Goal: Find specific page/section: Find specific page/section

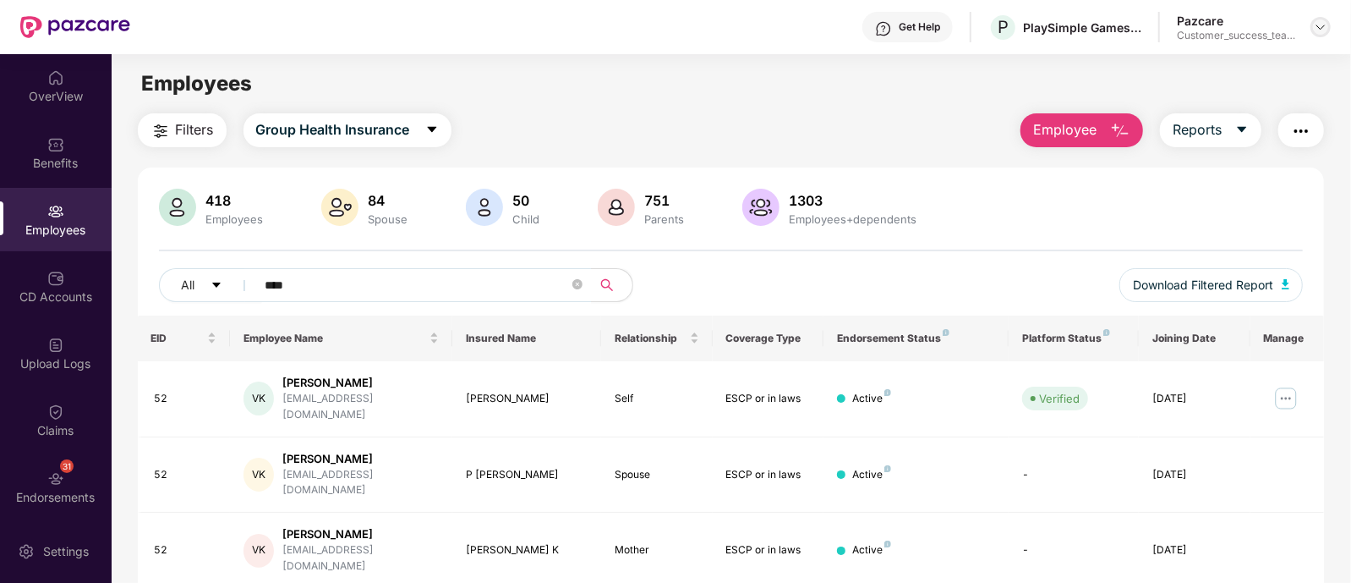
click at [1316, 26] on img at bounding box center [1321, 27] width 14 height 14
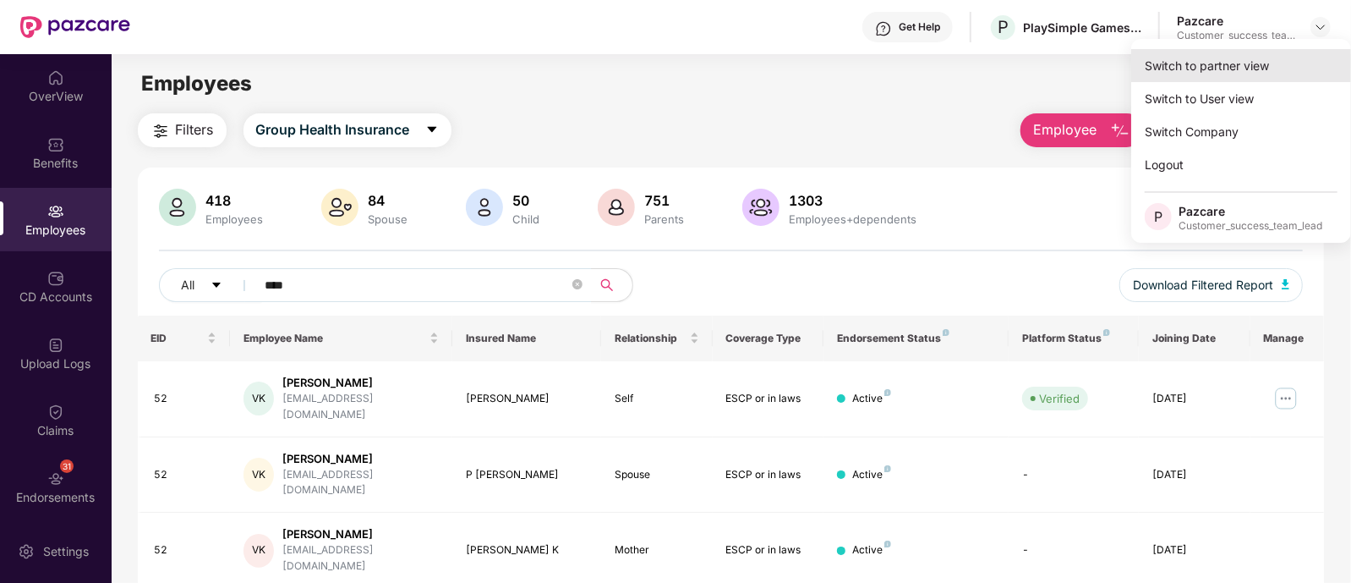
click at [1195, 65] on div "Switch to partner view" at bounding box center [1241, 65] width 220 height 33
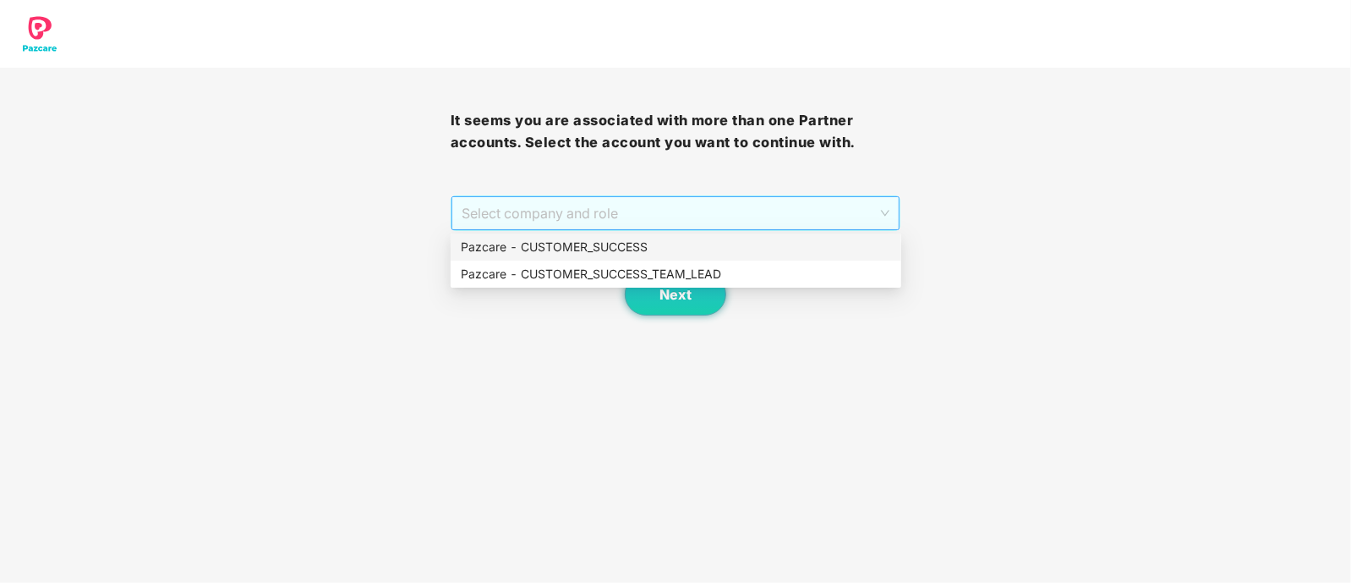
click at [598, 213] on span "Select company and role" at bounding box center [676, 213] width 429 height 32
click at [572, 270] on div "Pazcare - CUSTOMER_SUCCESS_TEAM_LEAD" at bounding box center [676, 274] width 430 height 19
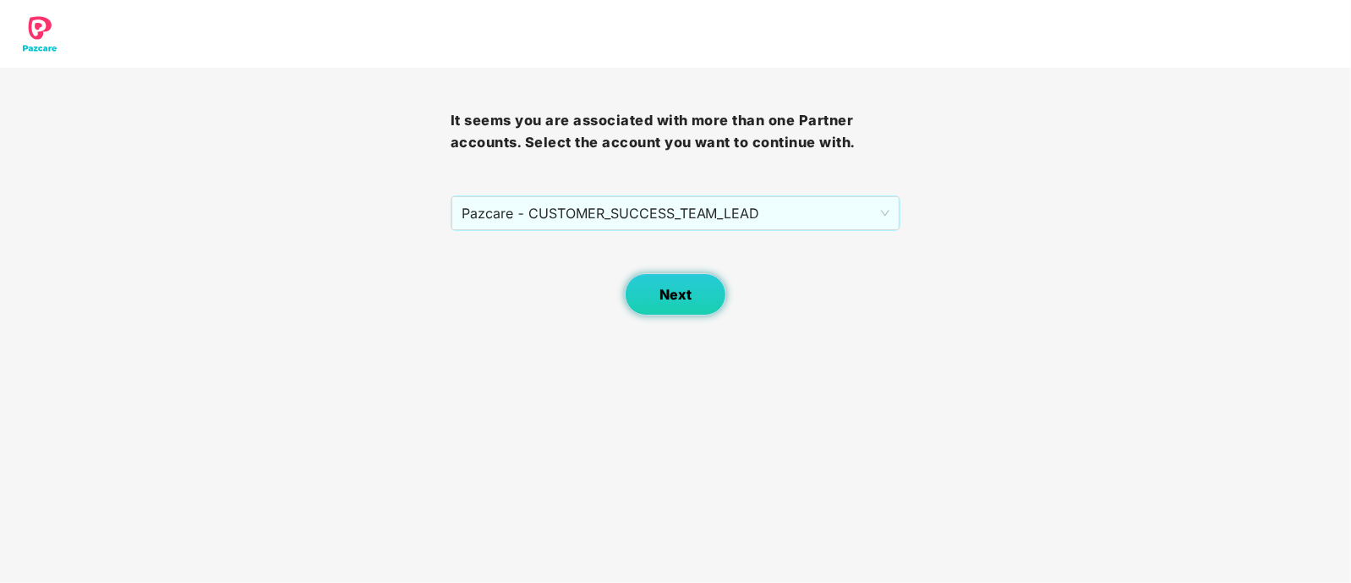
click at [665, 301] on span "Next" at bounding box center [676, 295] width 32 height 16
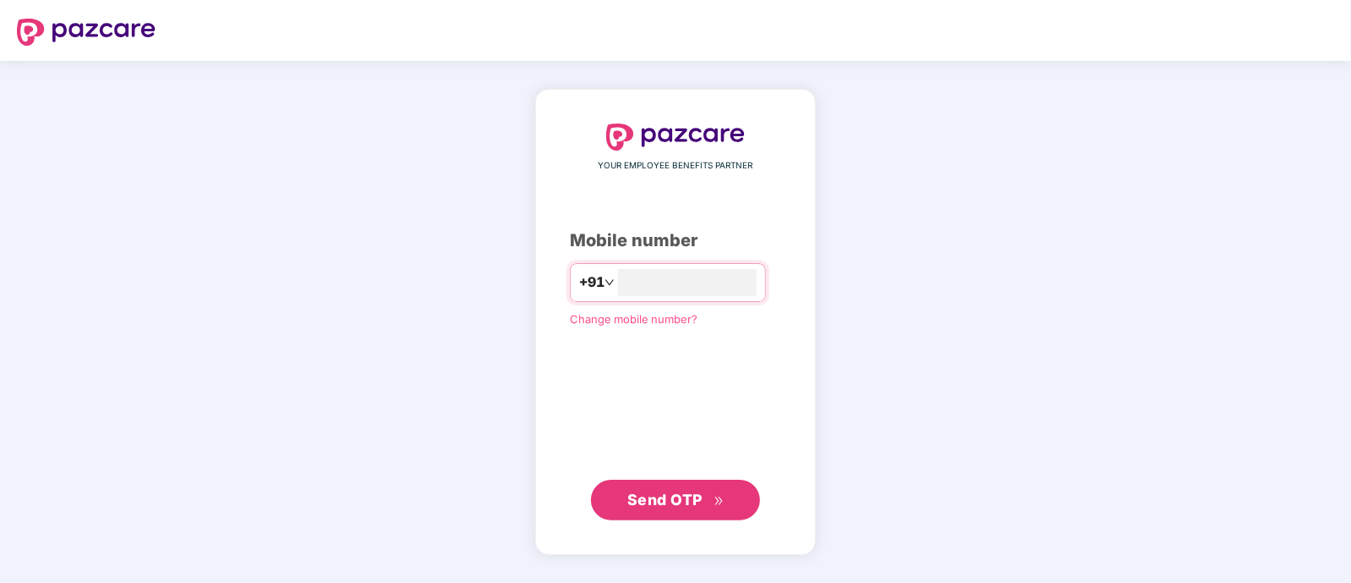
type input "**********"
click at [657, 510] on span "Send OTP" at bounding box center [675, 499] width 97 height 24
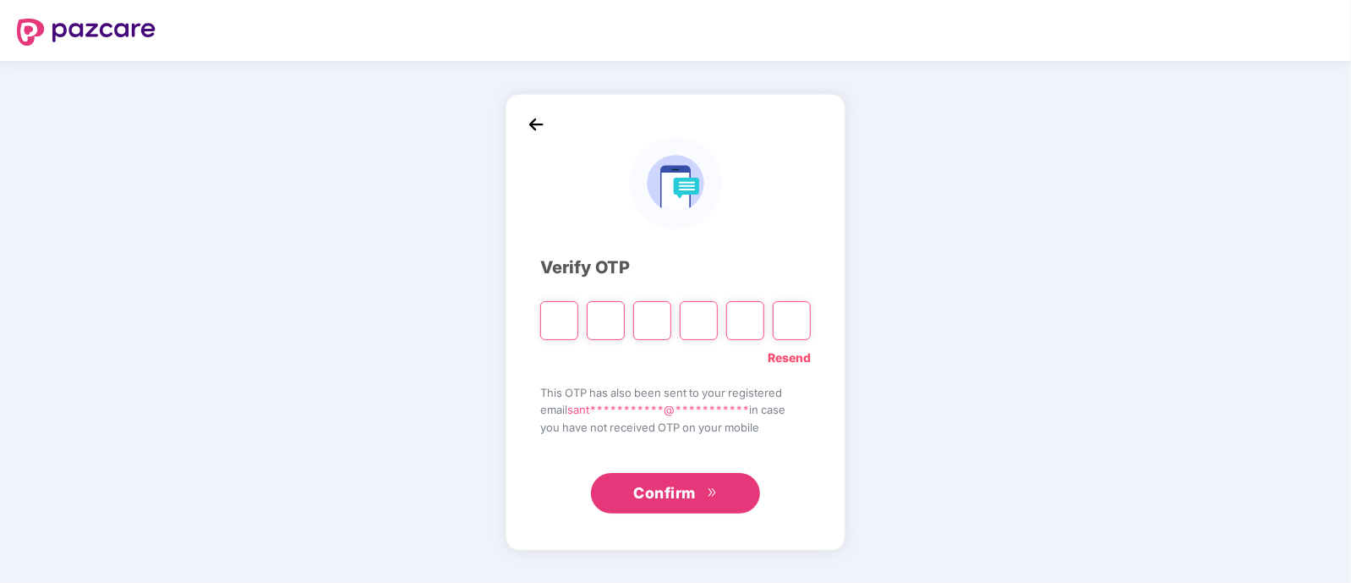
type input "*"
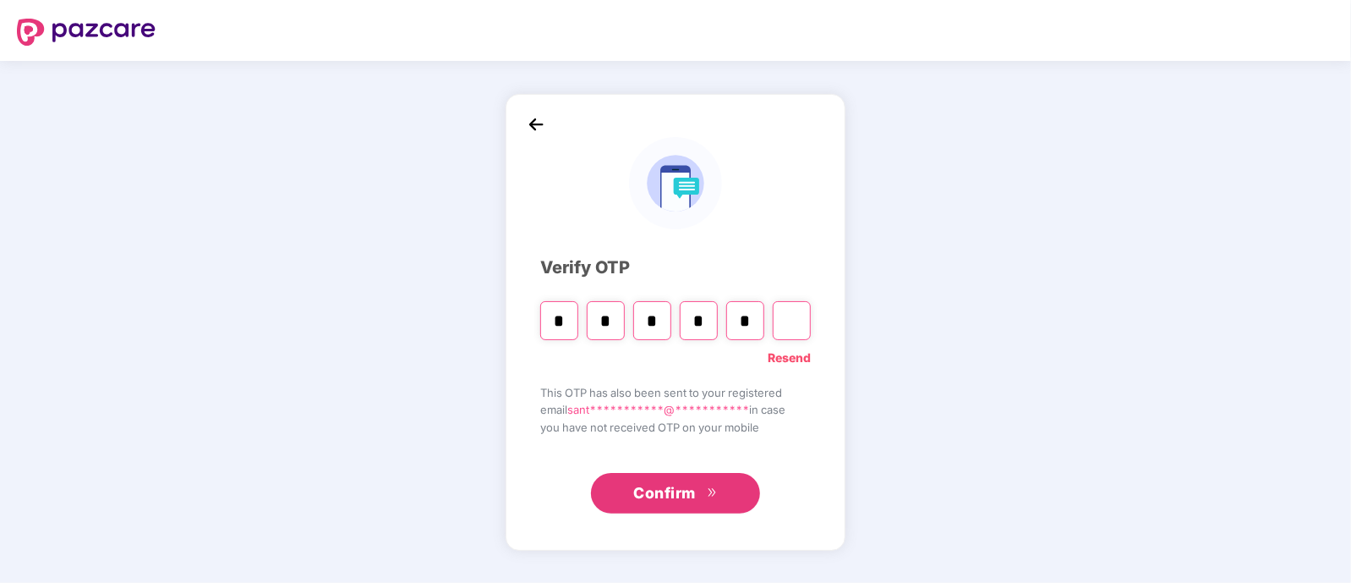
type input "*"
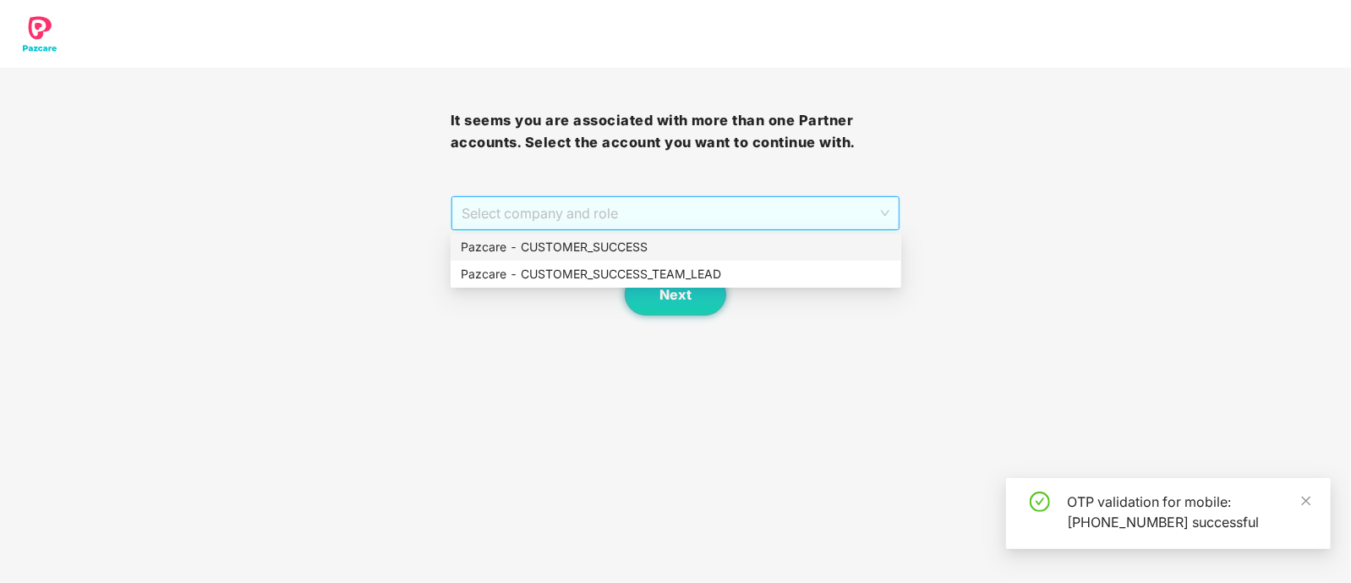
click at [506, 209] on span "Select company and role" at bounding box center [676, 213] width 429 height 32
click at [569, 285] on div "Pazcare - CUSTOMER_SUCCESS_TEAM_LEAD" at bounding box center [676, 273] width 451 height 27
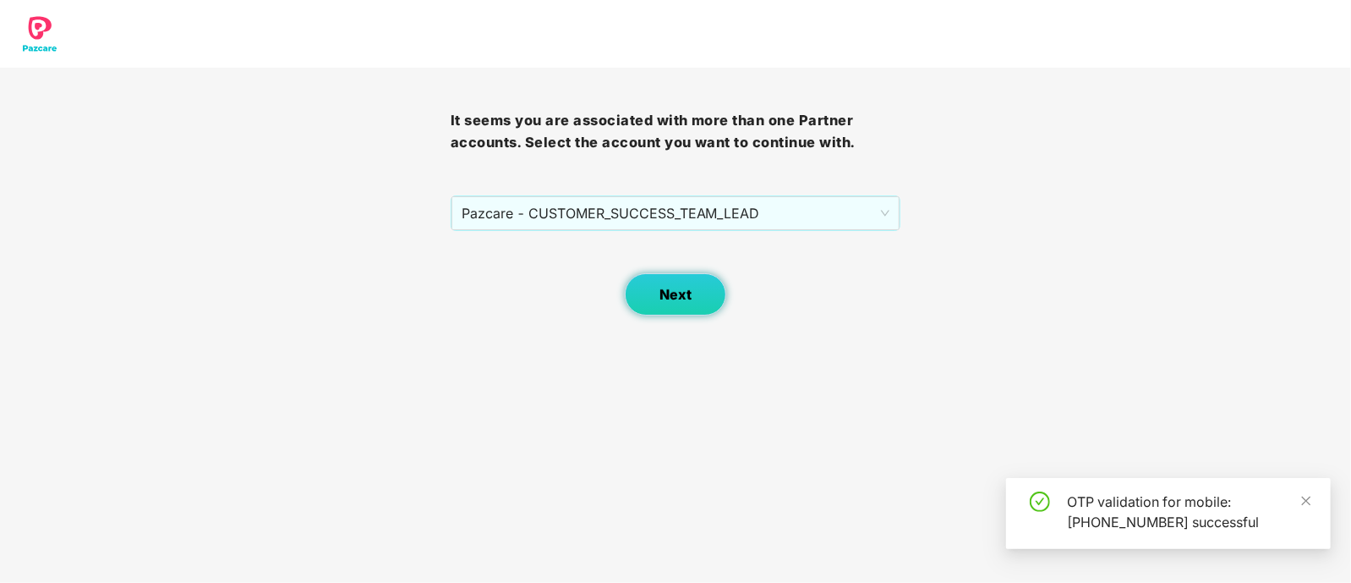
click at [700, 298] on button "Next" at bounding box center [675, 294] width 101 height 42
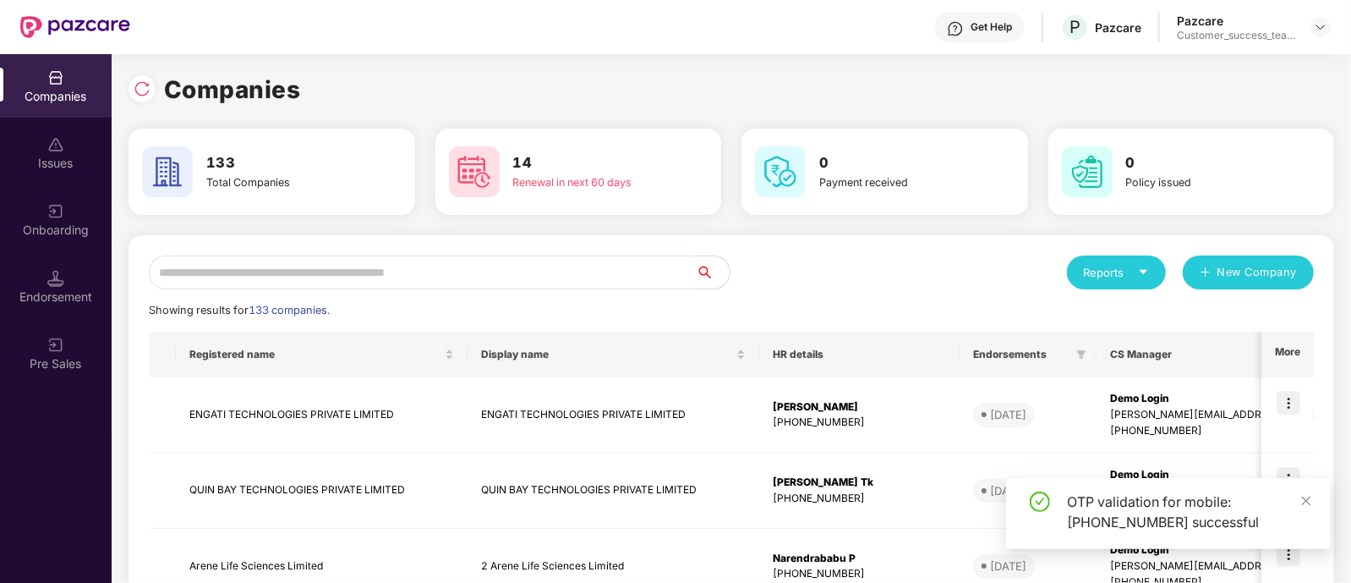
click at [521, 271] on input "text" at bounding box center [422, 272] width 547 height 34
type input "*"
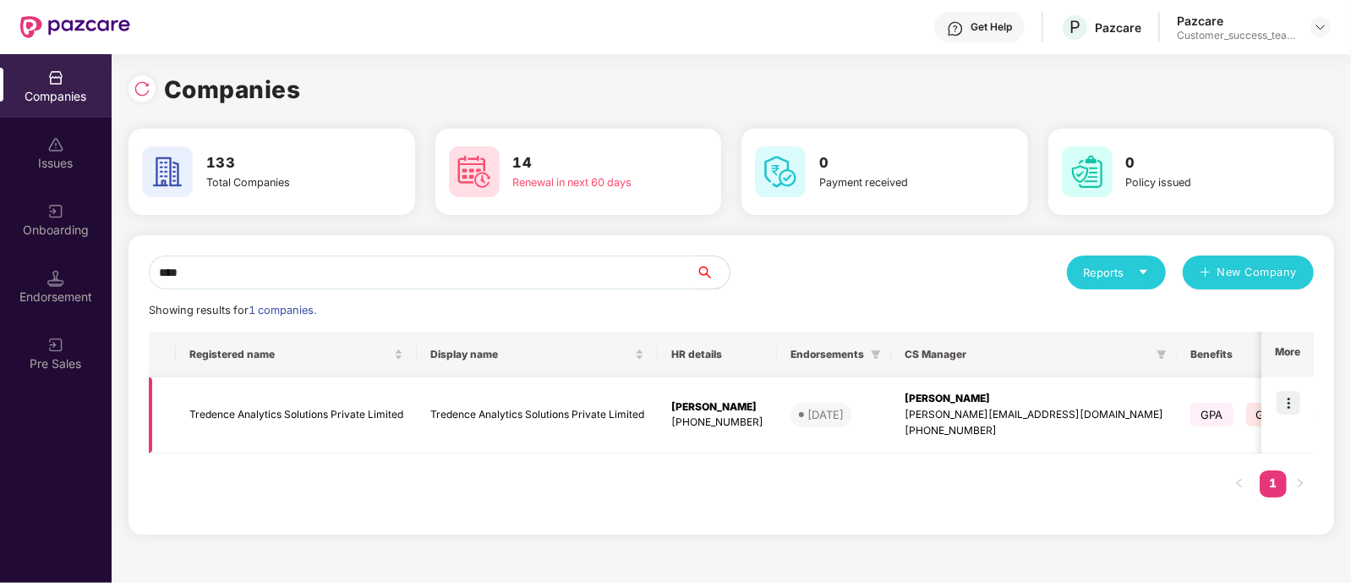
type input "****"
click at [1284, 396] on img at bounding box center [1289, 403] width 24 height 24
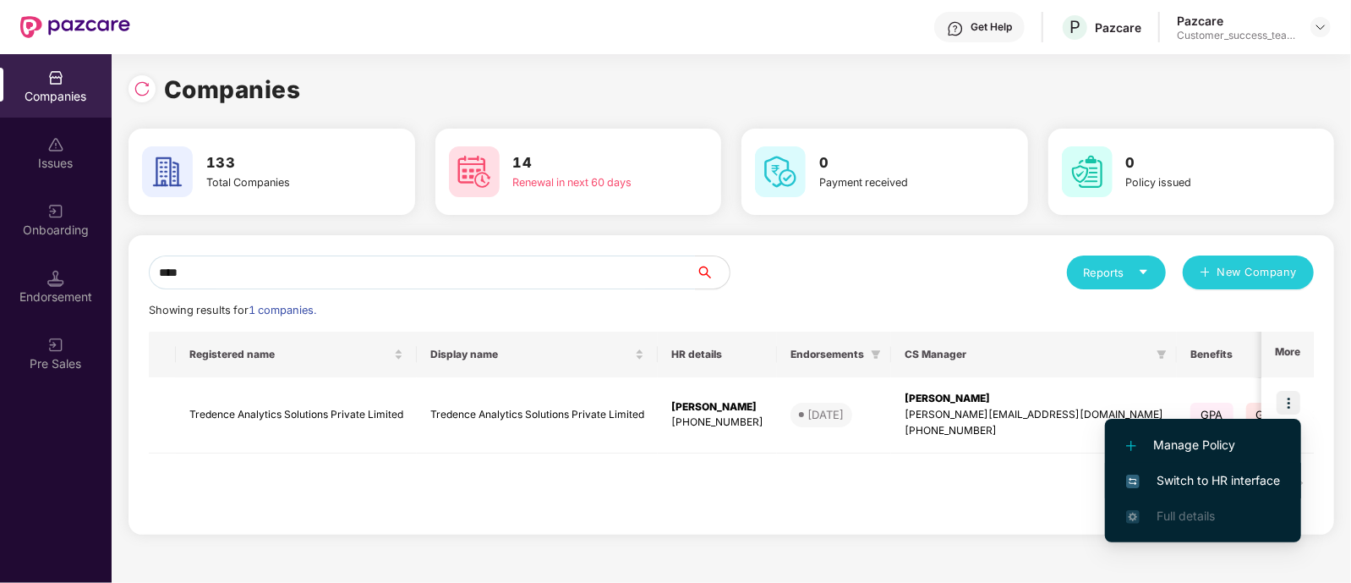
click at [1211, 468] on li "Switch to HR interface" at bounding box center [1203, 481] width 196 height 36
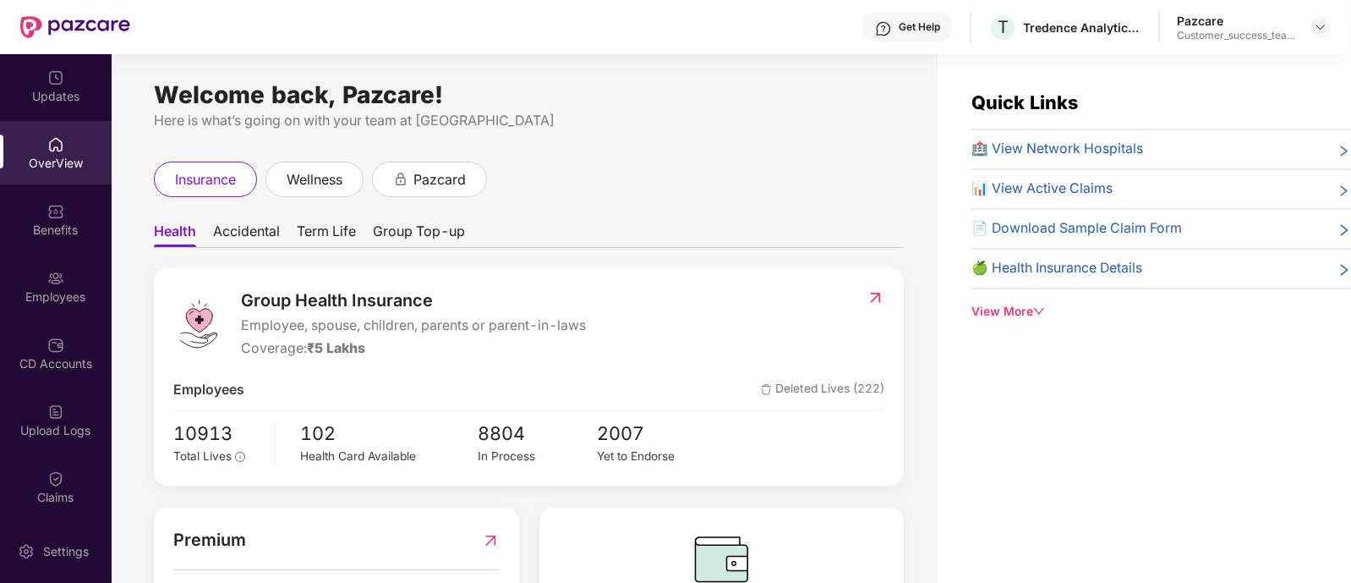
click at [72, 222] on div "Benefits" at bounding box center [56, 230] width 112 height 17
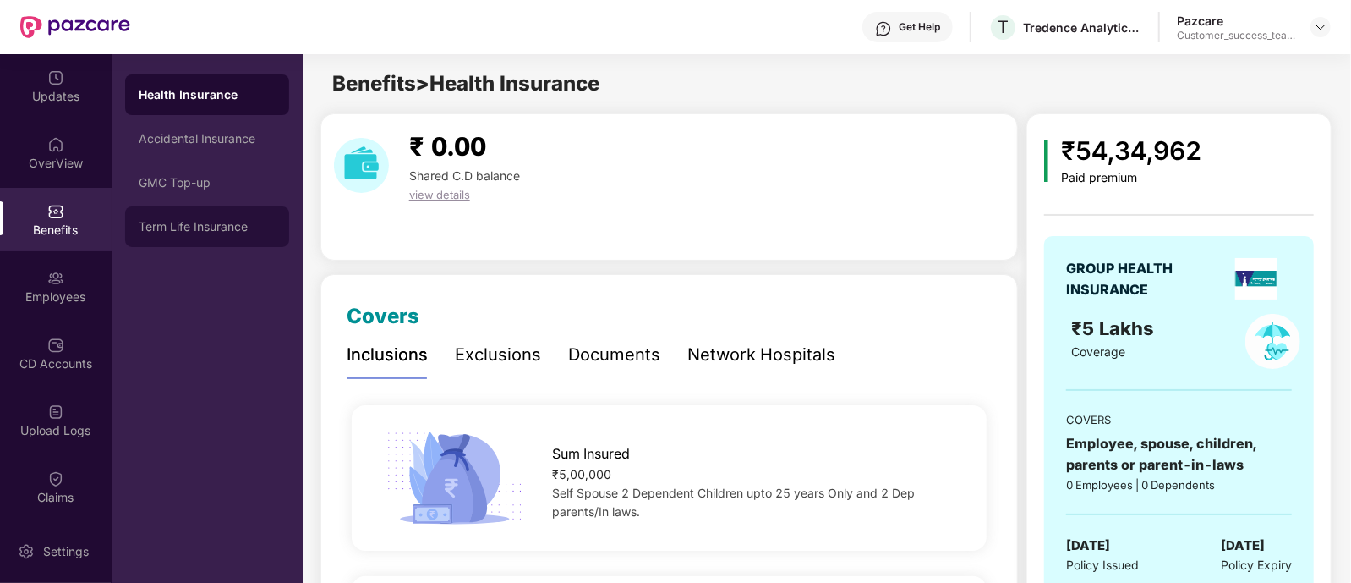
click at [231, 213] on div "Term Life Insurance" at bounding box center [207, 226] width 164 height 41
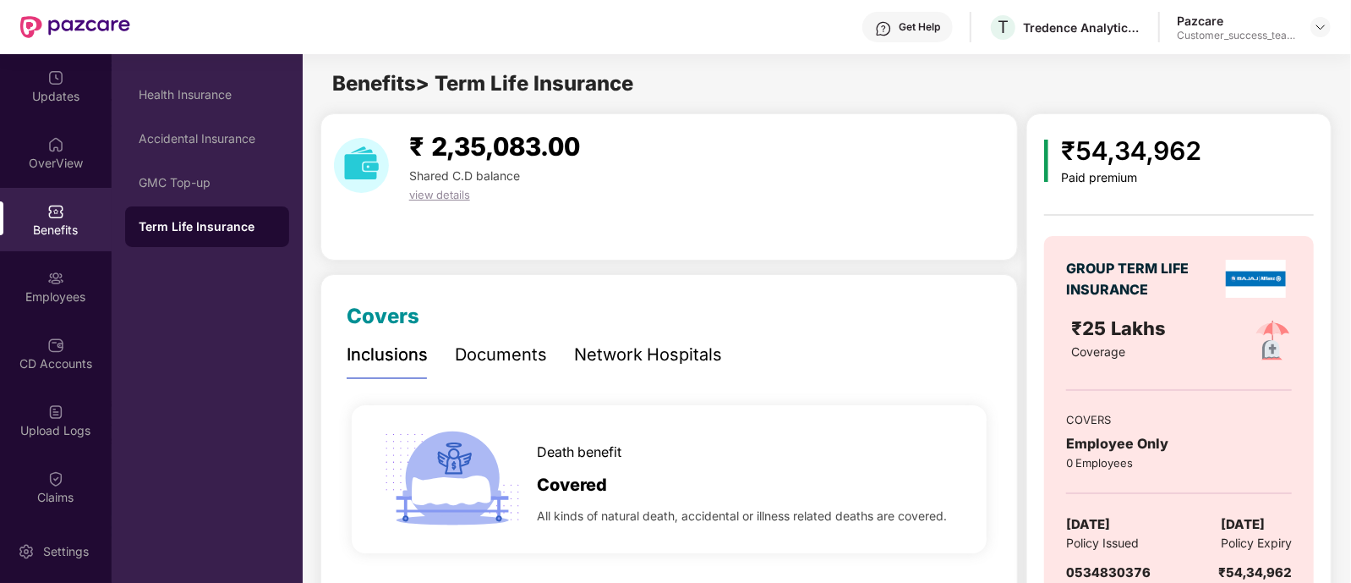
scroll to position [74, 0]
